Goal: Task Accomplishment & Management: Manage account settings

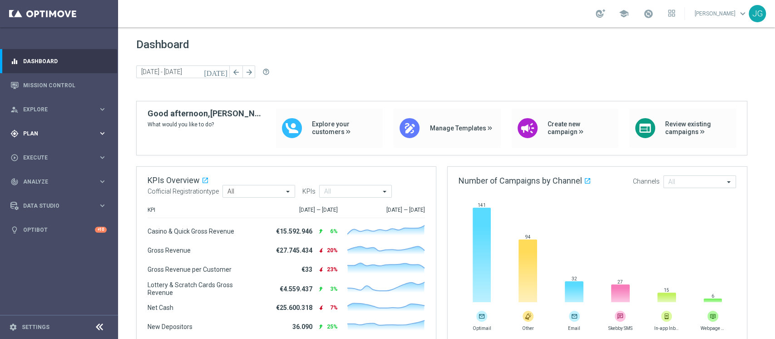
click at [49, 141] on div "gps_fixed Plan keyboard_arrow_right" at bounding box center [58, 133] width 117 height 24
click at [46, 157] on div "Target Groups" at bounding box center [71, 152] width 94 height 14
click at [50, 157] on div "Target Groups" at bounding box center [71, 152] width 94 height 14
click at [54, 154] on link "Target Groups" at bounding box center [59, 151] width 71 height 7
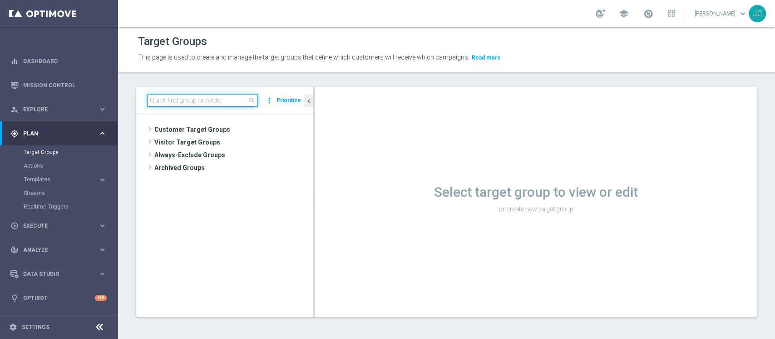
click at [197, 97] on input at bounding box center [202, 100] width 111 height 13
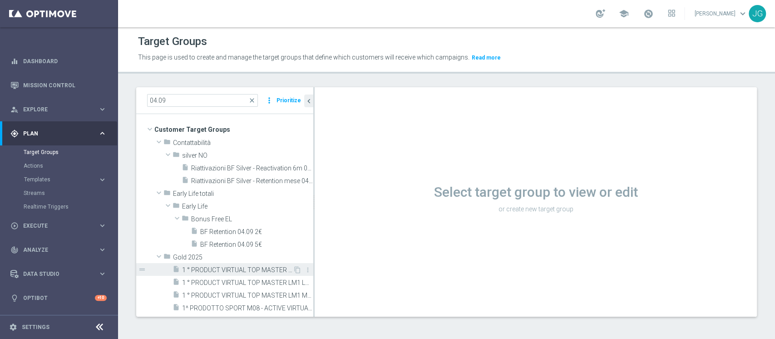
click at [237, 253] on span "1 ° PRODUCT VIRTUAL TOP MASTER LM1 HIGH 04.09" at bounding box center [237, 270] width 111 height 8
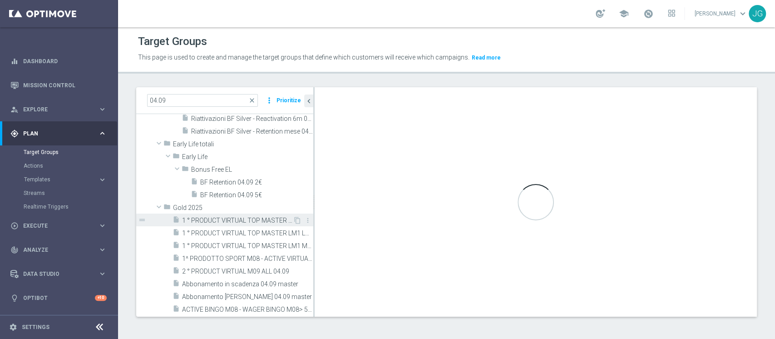
scroll to position [54, 0]
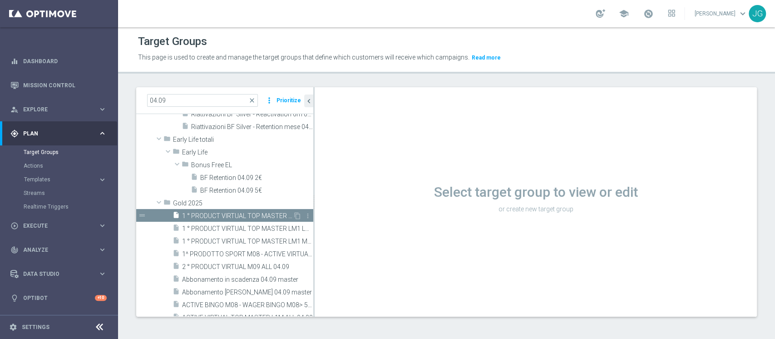
click at [244, 216] on span "1 ° PRODUCT VIRTUAL TOP MASTER LM1 HIGH 04.09" at bounding box center [237, 216] width 111 height 8
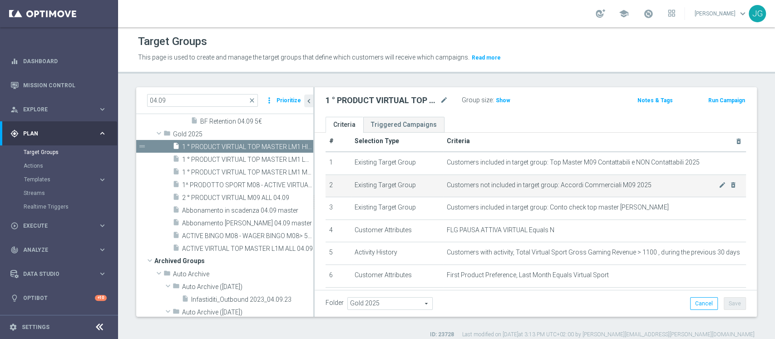
scroll to position [13, 0]
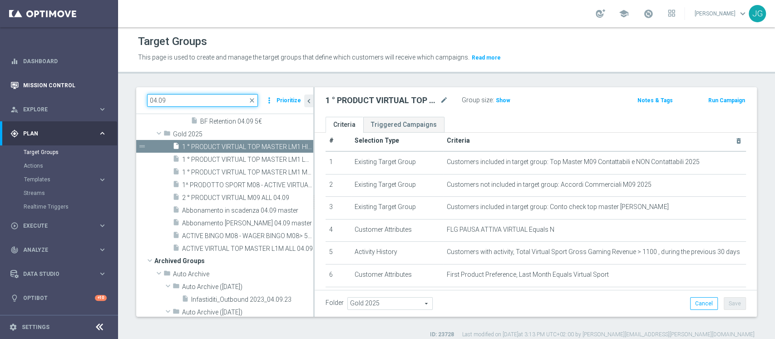
drag, startPoint x: 209, startPoint y: 97, endPoint x: 2, endPoint y: 84, distance: 207.0
click at [2, 84] on main "equalizer Dashboard Mission Control" at bounding box center [387, 169] width 775 height 339
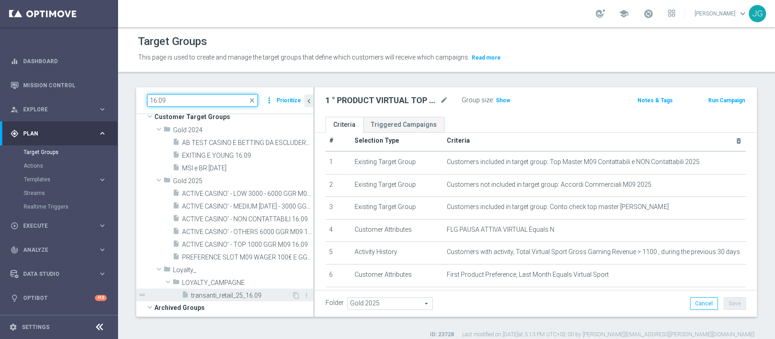
scroll to position [12, 0]
type input "16.09"
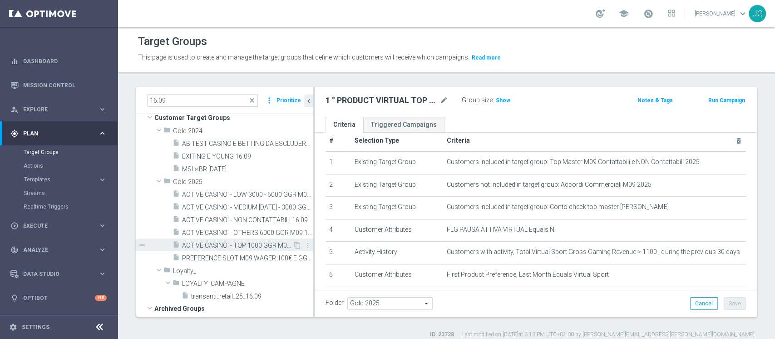
click at [241, 242] on span "ACTIVE CASINO' - TOP 1000 GGR M09 16.09" at bounding box center [237, 246] width 111 height 8
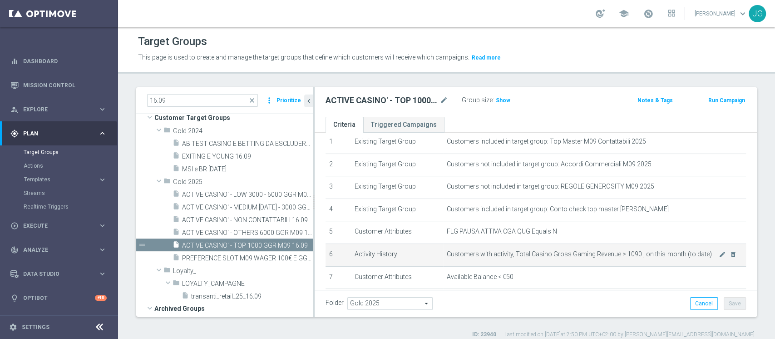
scroll to position [38, 0]
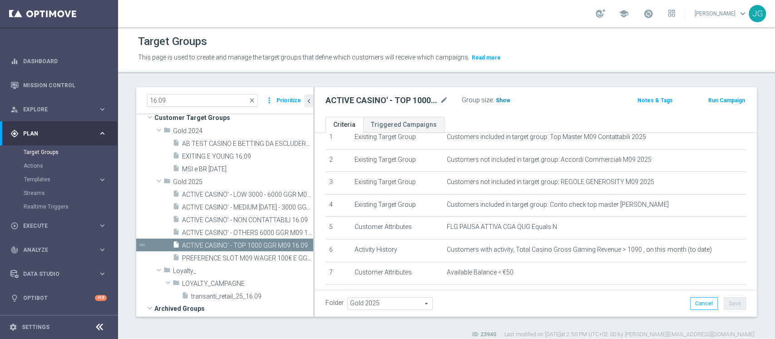
click at [505, 103] on span "Show" at bounding box center [503, 100] width 15 height 6
click at [258, 234] on span "ACTIVE CASINO' - OTHERS 6000 GGR M09 16.09" at bounding box center [237, 233] width 111 height 8
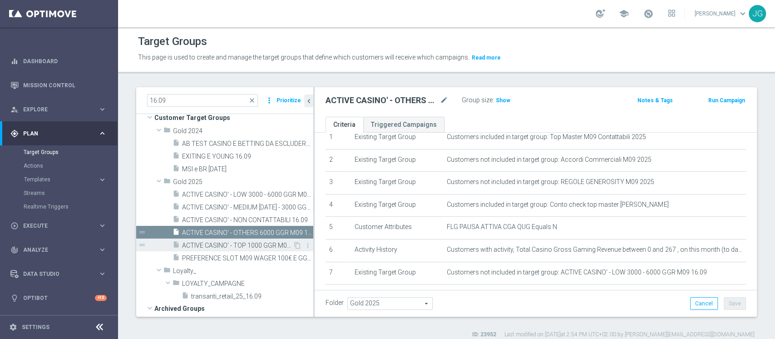
click at [252, 242] on span "ACTIVE CASINO' - TOP 1000 GGR M09 16.09" at bounding box center [237, 246] width 111 height 8
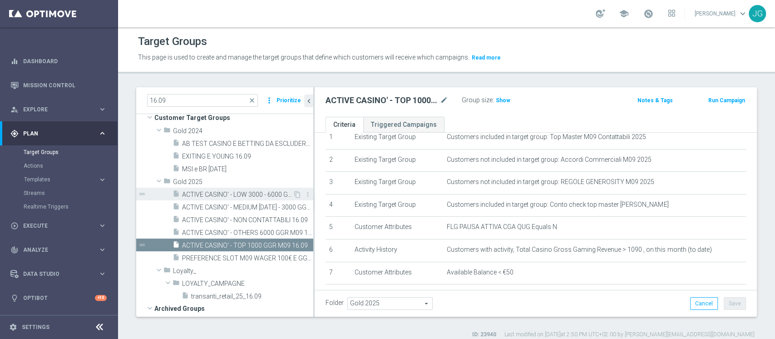
click at [230, 193] on span "ACTIVE CASINO' - LOW 3000 - 6000 GGR M09 16.09" at bounding box center [237, 195] width 111 height 8
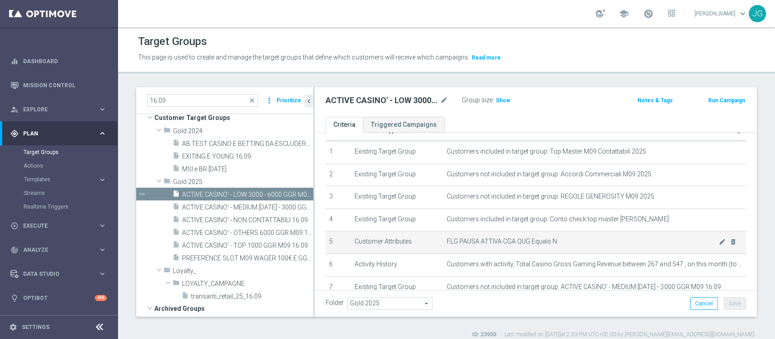
scroll to position [22, 0]
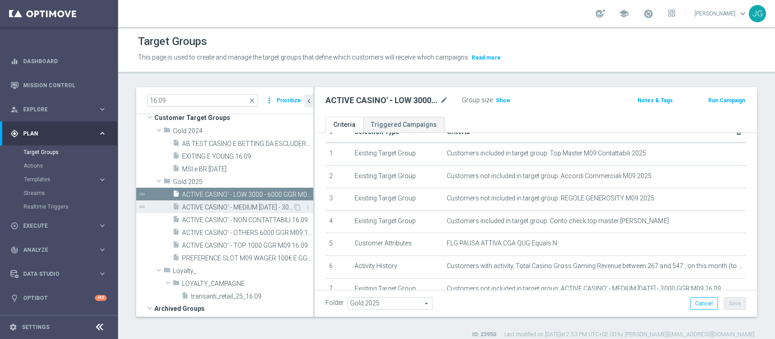
click at [237, 205] on span "ACTIVE CASINO' - MEDIUM [DATE] - 3000 GGR M09 16.09" at bounding box center [237, 207] width 111 height 8
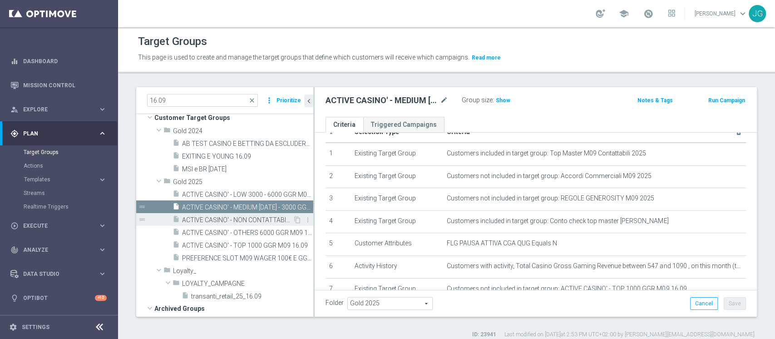
click at [240, 219] on span "ACTIVE CASINO' - NON CONTATTABILI 16.09" at bounding box center [237, 220] width 111 height 8
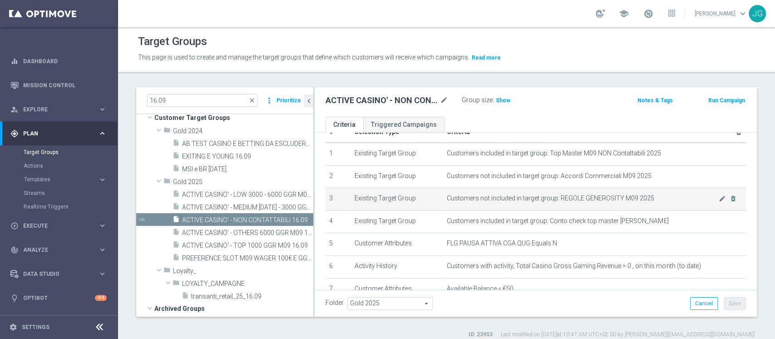
scroll to position [86, 0]
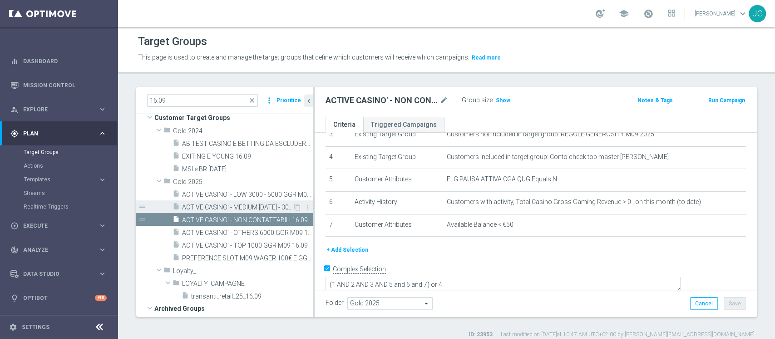
click at [245, 204] on span "ACTIVE CASINO' - MEDIUM [DATE] - 3000 GGR M09 16.09" at bounding box center [237, 207] width 111 height 8
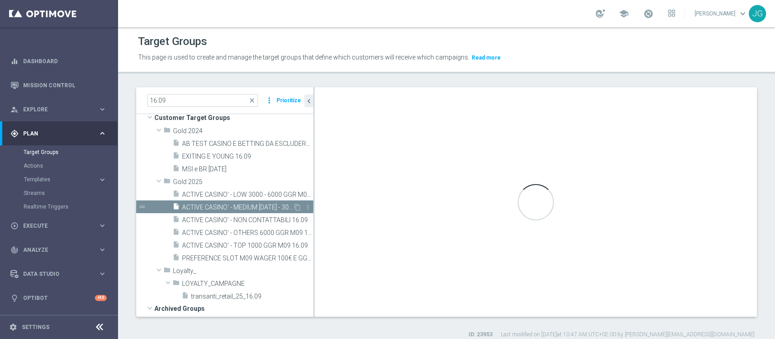
type textarea "(1 AND 2 AND 3 AND 5 and 6 and 7 and 8 and 9) or 4"
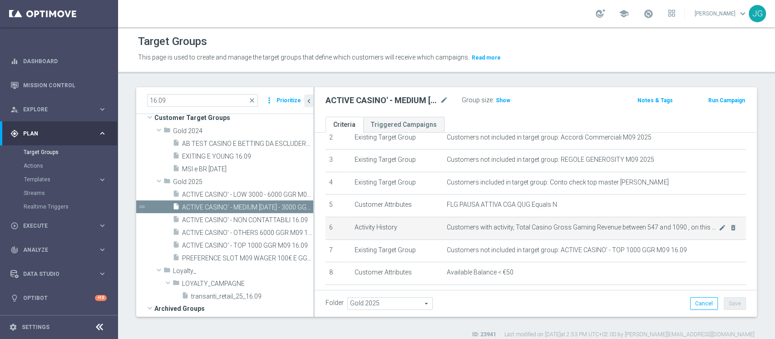
scroll to position [69, 0]
